Goal: Information Seeking & Learning: Check status

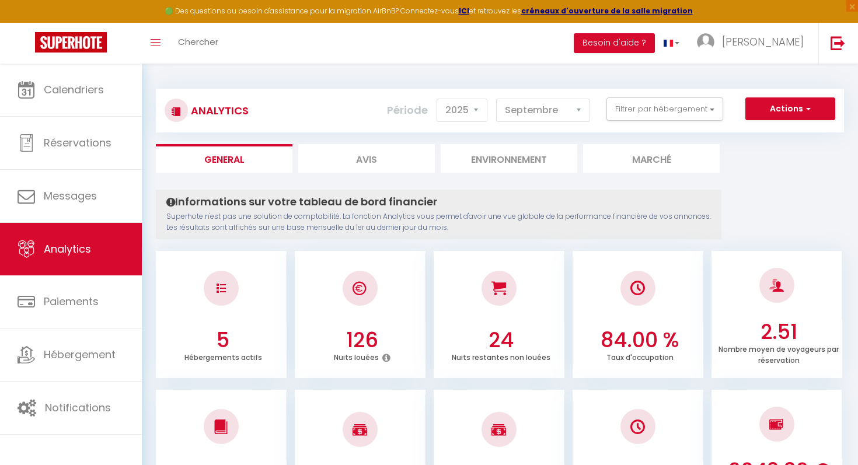
select select "2025"
select select "9"
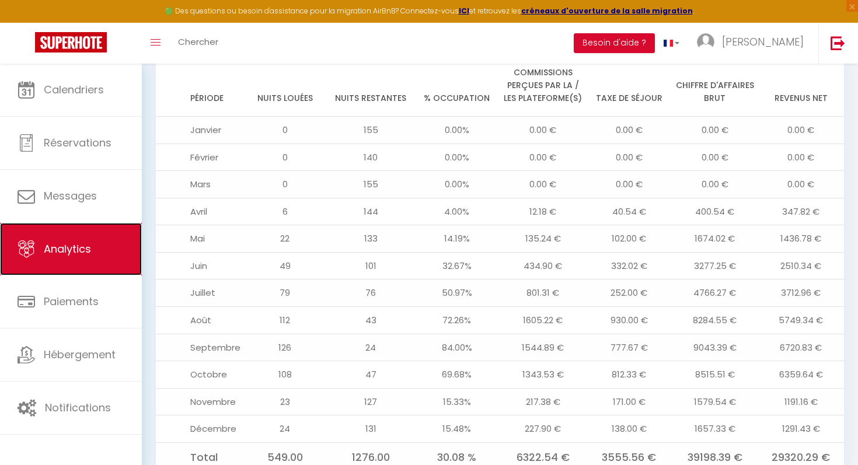
click at [89, 264] on link "Analytics" at bounding box center [71, 249] width 142 height 53
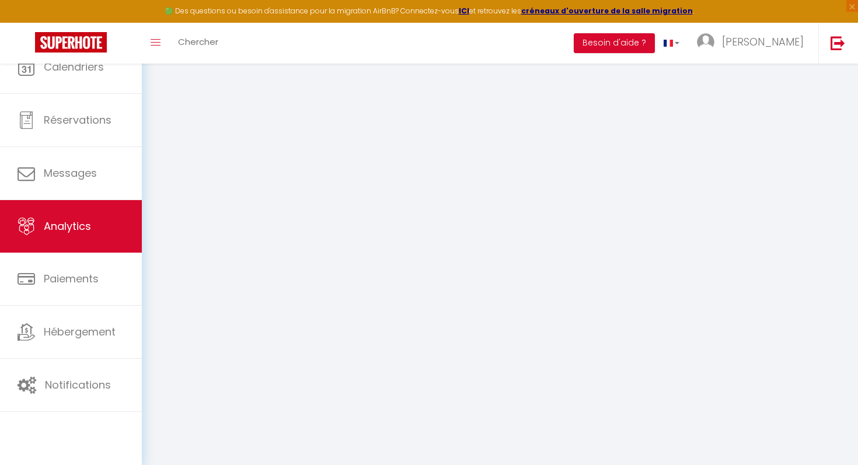
select select "2025"
select select "9"
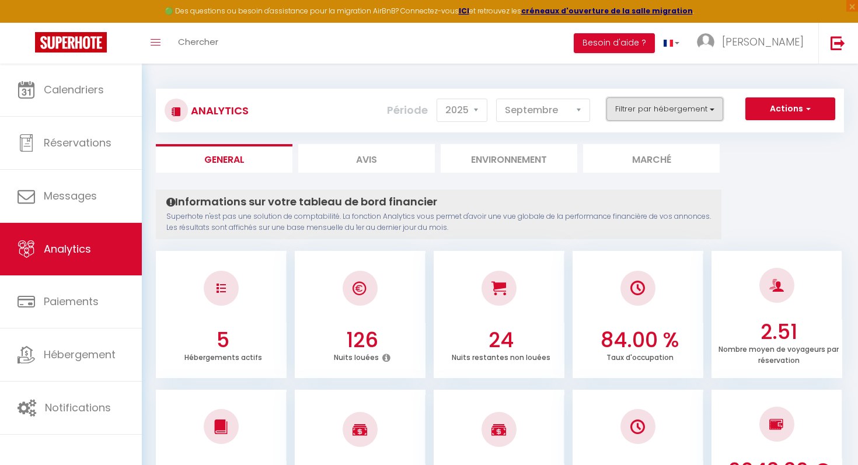
click at [666, 104] on button "Filtrer par hébergement" at bounding box center [665, 108] width 117 height 23
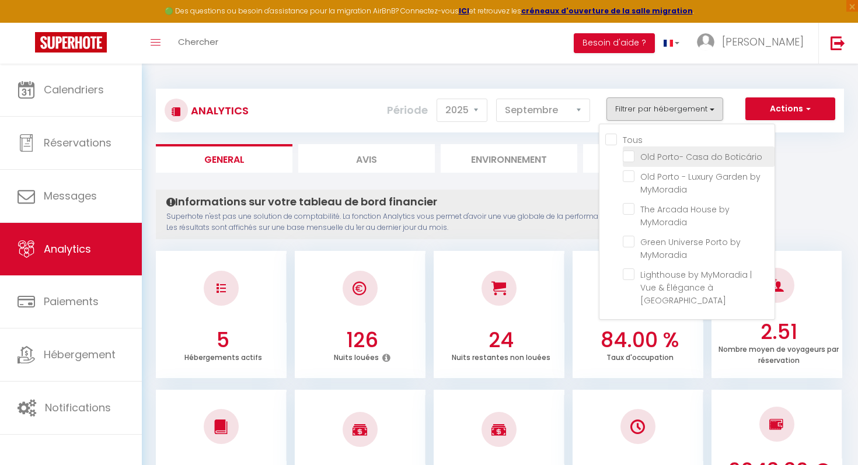
click at [629, 156] on Boticário "checkbox" at bounding box center [699, 156] width 152 height 12
checkbox Boticário "true"
checkbox MyMoradia "false"
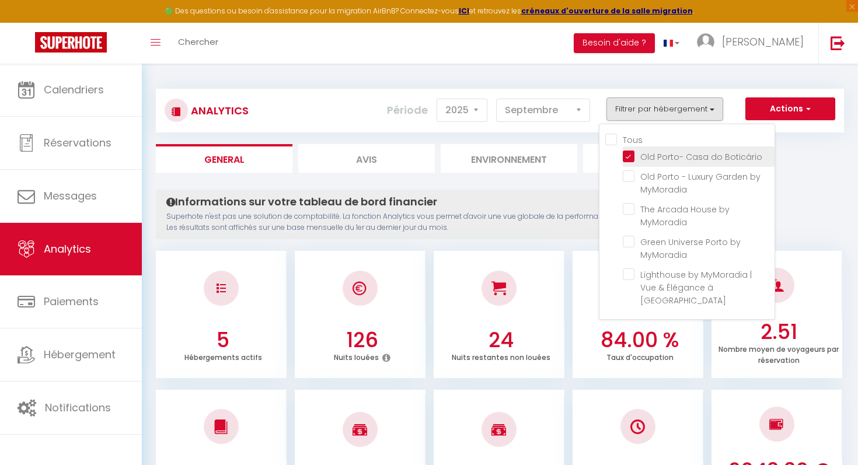
checkbox Porto "false"
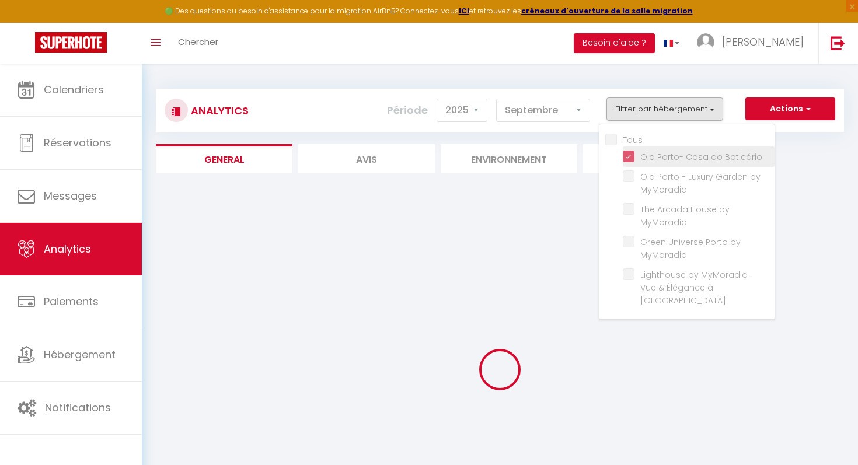
checkbox MyMoradia "false"
checkbox Porto "false"
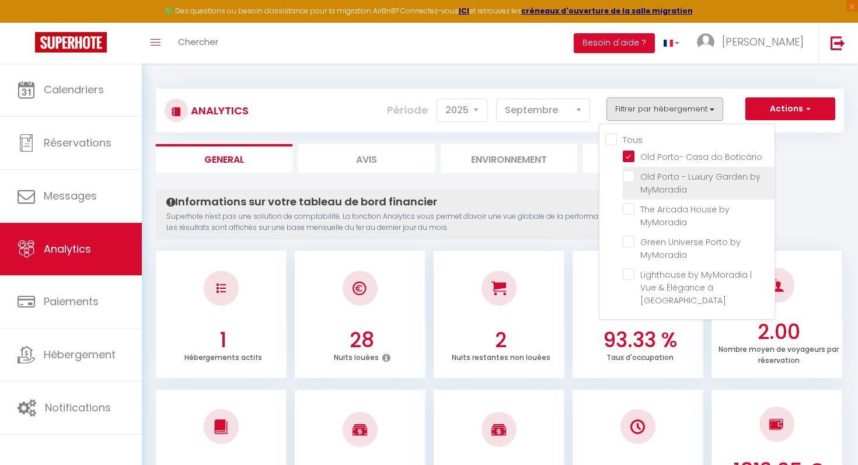
click at [629, 168] on li "Old Porto - Luxury Garden by MyMoradia" at bounding box center [699, 183] width 152 height 33
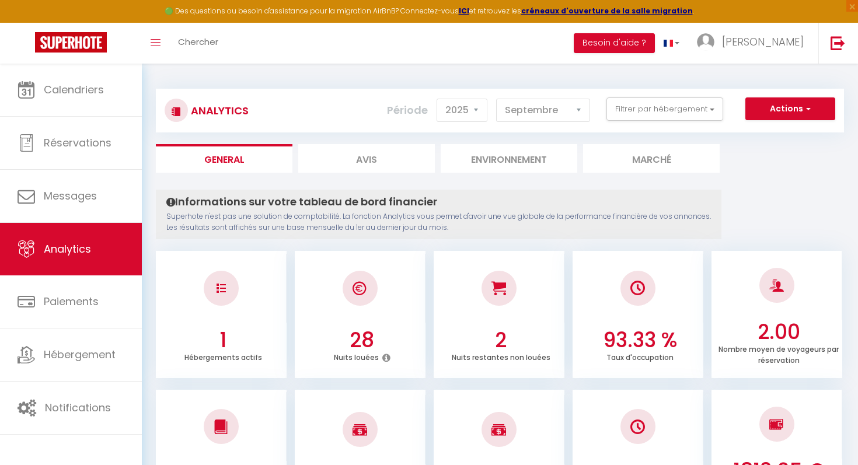
click at [792, 160] on ul "General Avis Environnement Marché" at bounding box center [500, 158] width 688 height 29
click at [705, 100] on button "Filtrer par hébergement" at bounding box center [665, 108] width 117 height 23
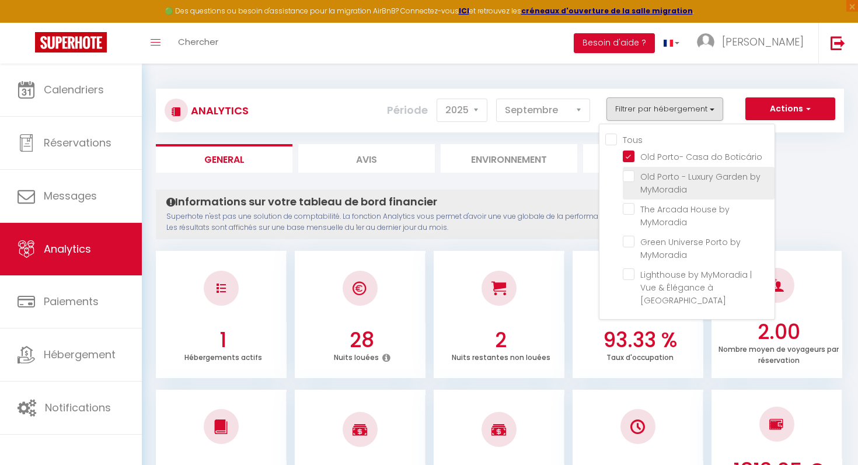
click at [634, 175] on MyMoradia "checkbox" at bounding box center [699, 176] width 152 height 12
checkbox MyMoradia "true"
checkbox MyMoradia "false"
checkbox Porto "false"
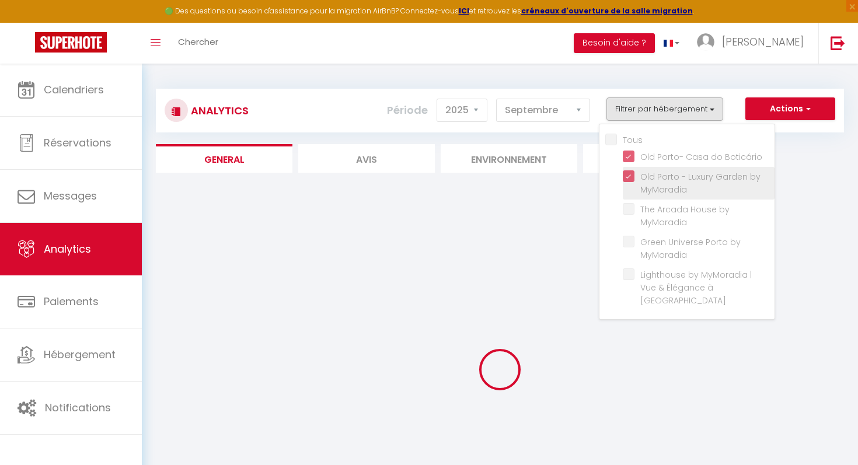
checkbox MyMoradia "false"
checkbox Porto "false"
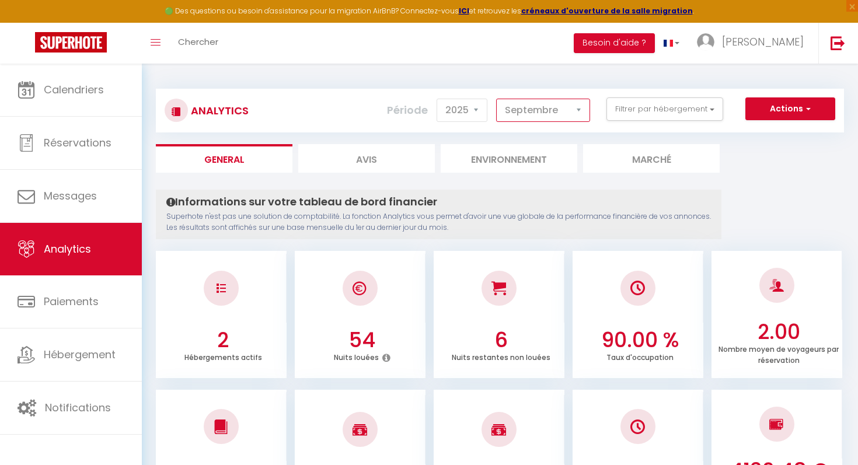
click at [565, 112] on select "[PERSON_NAME] Mars [PERSON_NAME] Juin Juillet Août Septembre Octobre Novembre D…" at bounding box center [543, 110] width 94 height 23
select select "8"
click at [497, 99] on select "[PERSON_NAME] Mars [PERSON_NAME] Juin Juillet Août Septembre Octobre Novembre D…" at bounding box center [543, 110] width 94 height 23
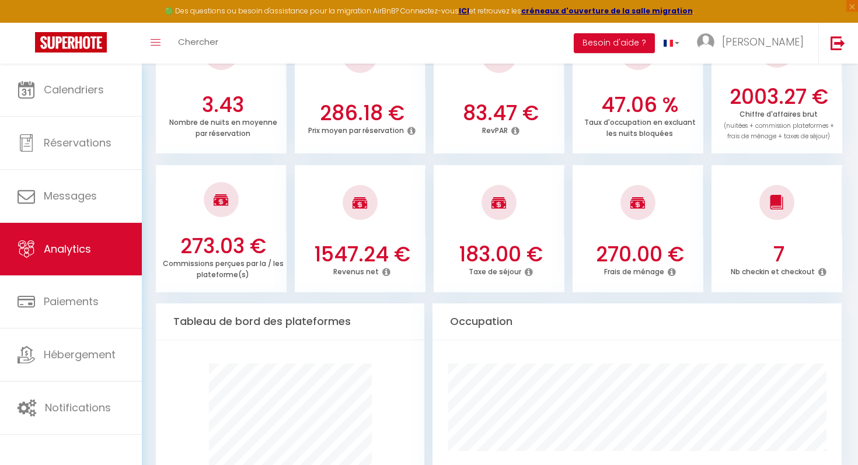
scroll to position [363, 0]
